Goal: Task Accomplishment & Management: Manage account settings

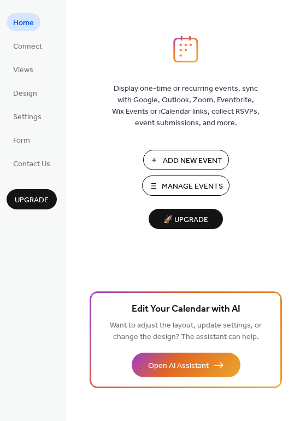
click at [170, 188] on span "Manage Events" at bounding box center [192, 186] width 61 height 11
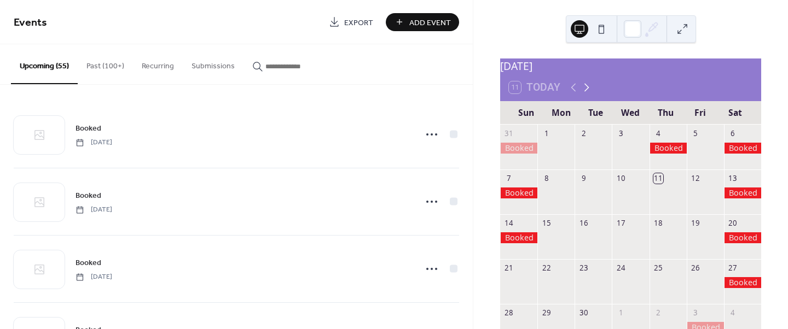
click at [584, 94] on icon at bounding box center [586, 87] width 13 height 13
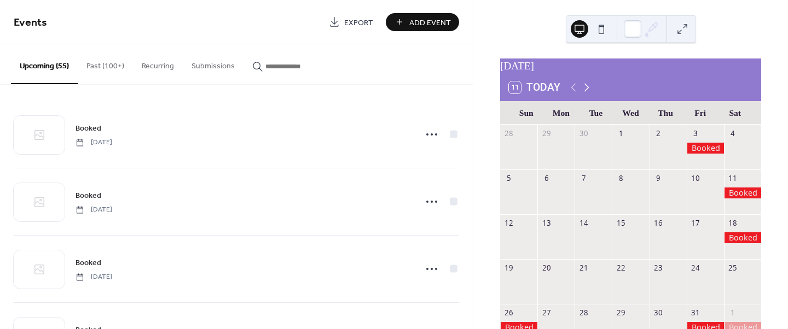
click at [584, 94] on icon at bounding box center [586, 87] width 13 height 13
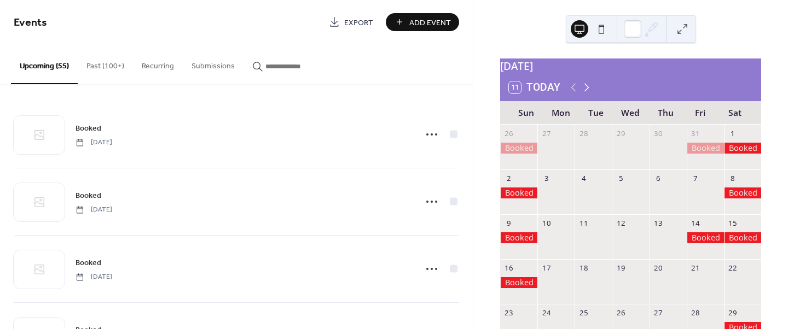
click at [584, 94] on icon at bounding box center [586, 87] width 13 height 13
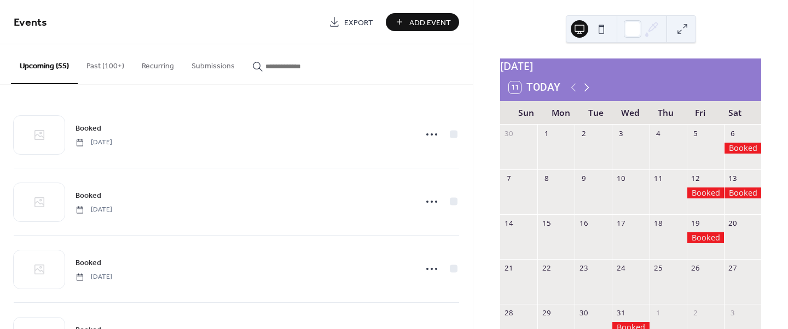
click at [584, 94] on icon at bounding box center [586, 87] width 13 height 13
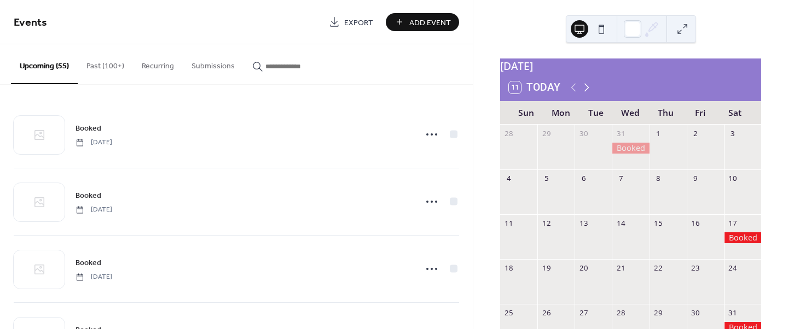
click at [584, 94] on icon at bounding box center [586, 87] width 13 height 13
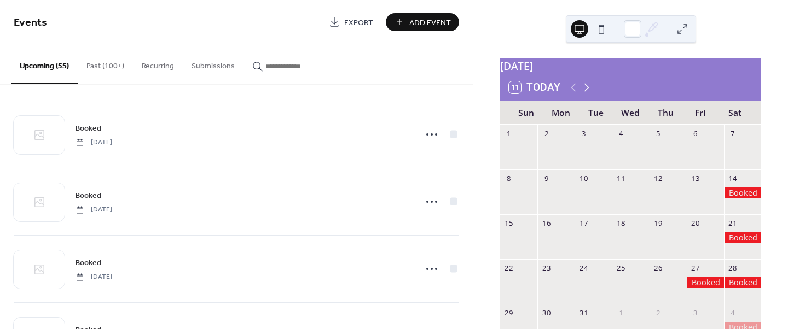
click at [584, 94] on icon at bounding box center [586, 87] width 13 height 13
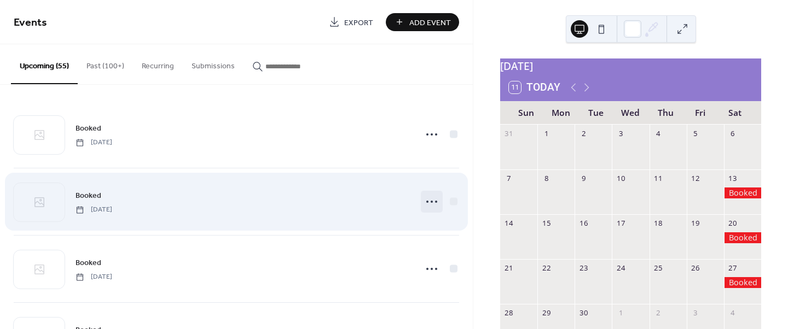
click at [426, 202] on circle at bounding box center [427, 202] width 2 height 2
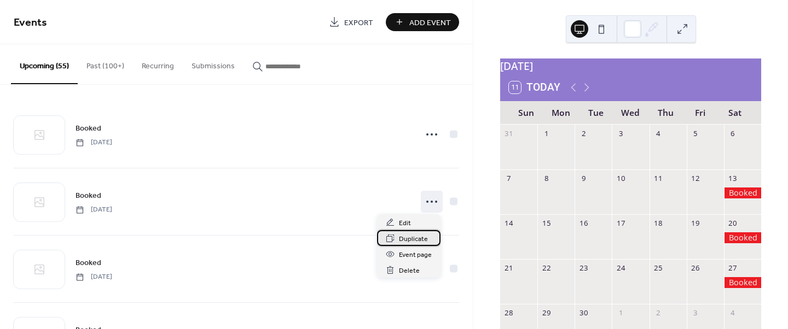
click at [404, 237] on span "Duplicate" at bounding box center [413, 239] width 29 height 11
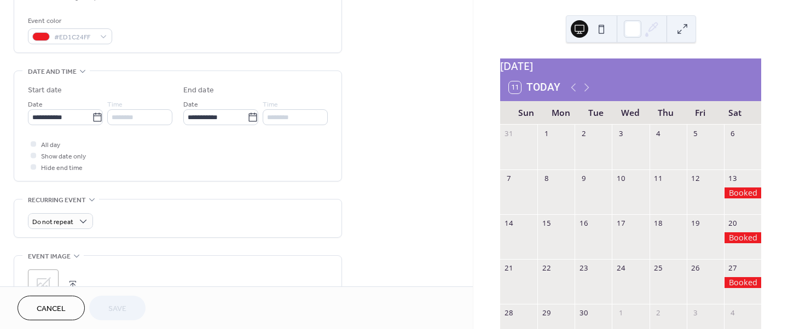
scroll to position [298, 0]
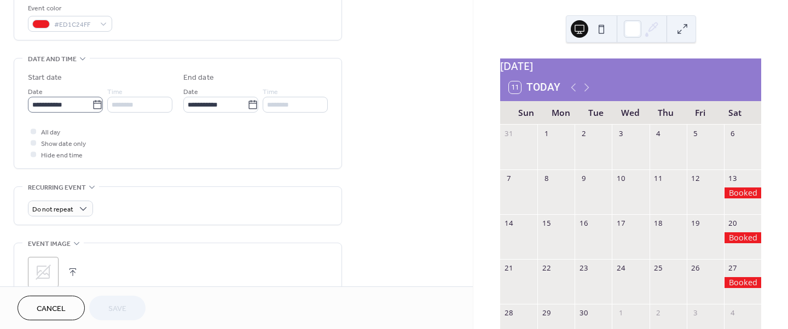
click at [93, 100] on icon at bounding box center [97, 104] width 8 height 9
click at [92, 100] on input "**********" at bounding box center [60, 105] width 64 height 16
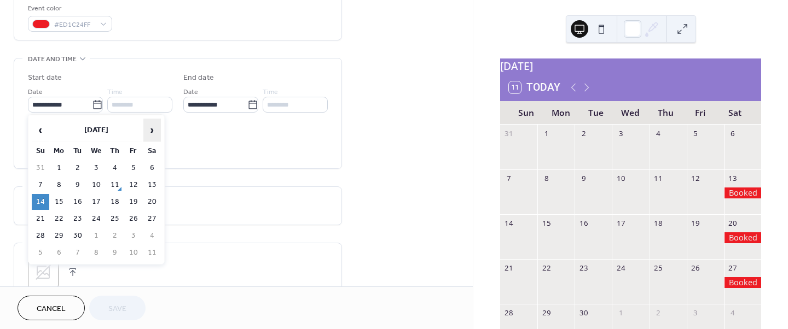
click at [153, 134] on span "›" at bounding box center [152, 130] width 16 height 22
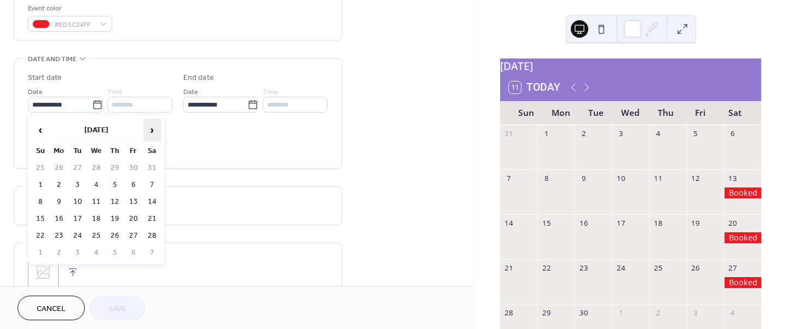
click at [153, 134] on span "›" at bounding box center [152, 130] width 16 height 22
click at [153, 135] on span "›" at bounding box center [152, 130] width 16 height 22
click at [150, 170] on td "6" at bounding box center [152, 168] width 18 height 16
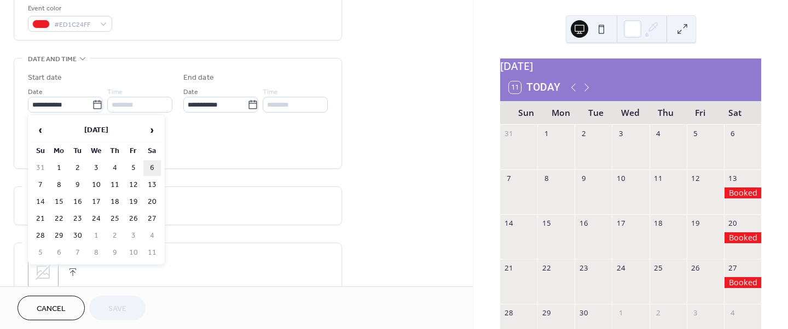
type input "**********"
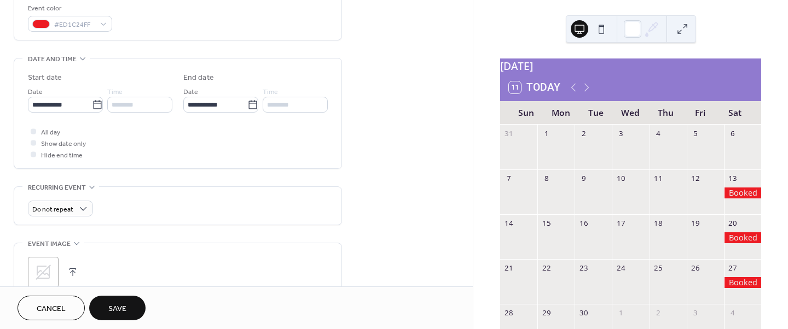
click at [106, 308] on button "Save" at bounding box center [117, 308] width 56 height 25
